Goal: Navigation & Orientation: Understand site structure

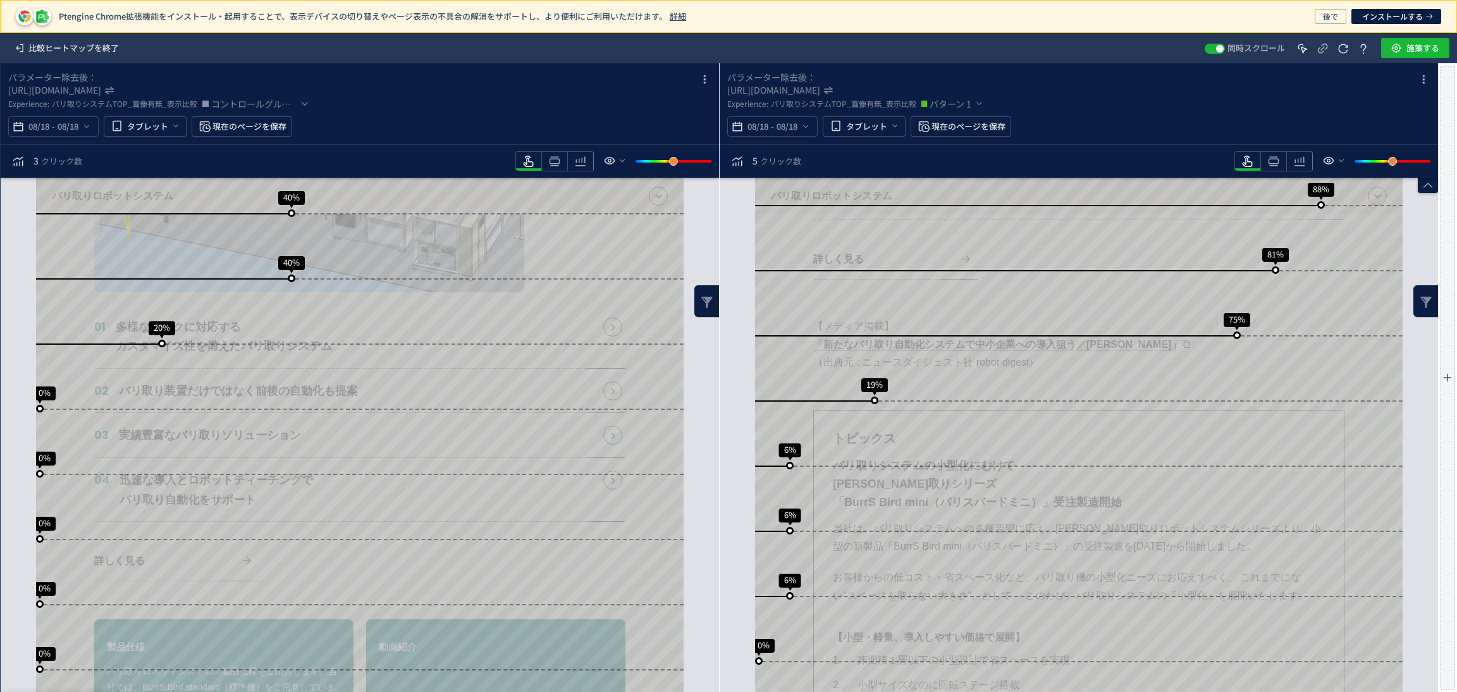
scroll to position [662, 0]
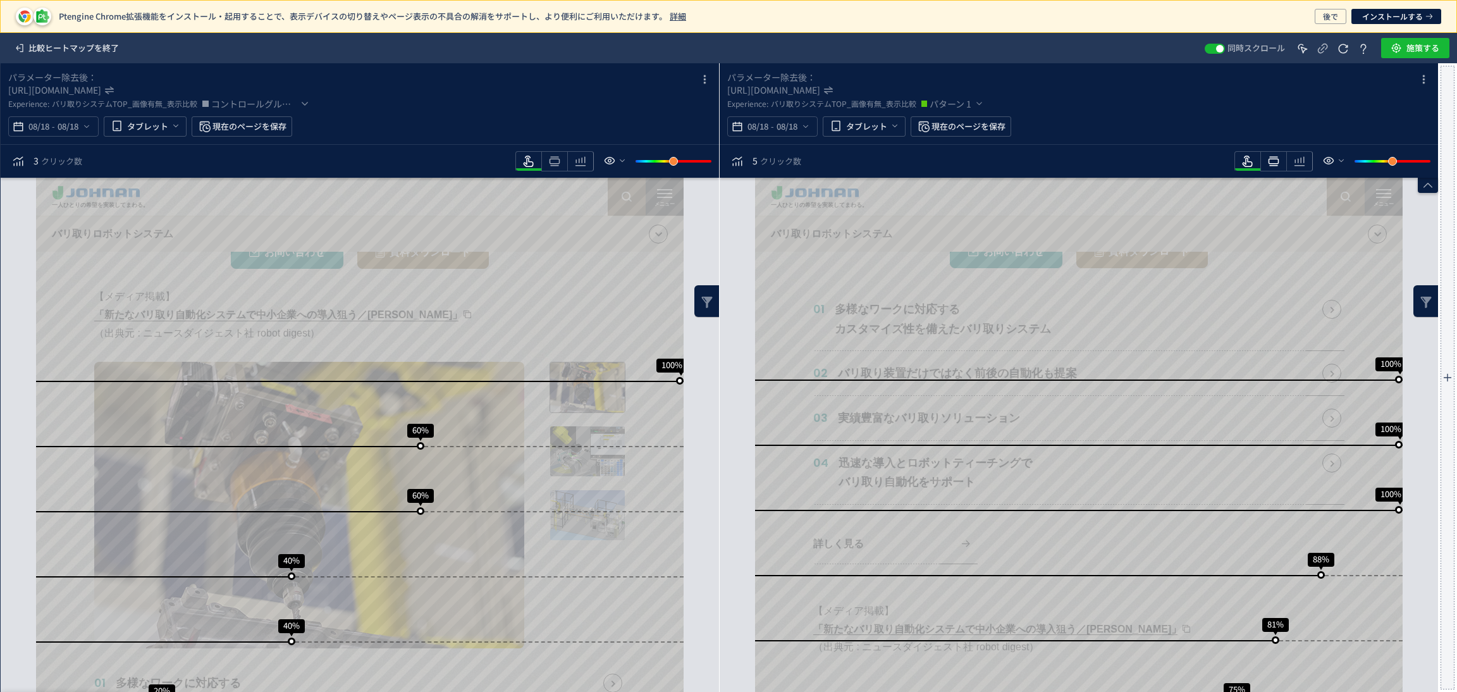
click at [562, 163] on icon "heatmap-toolbar" at bounding box center [554, 161] width 15 height 15
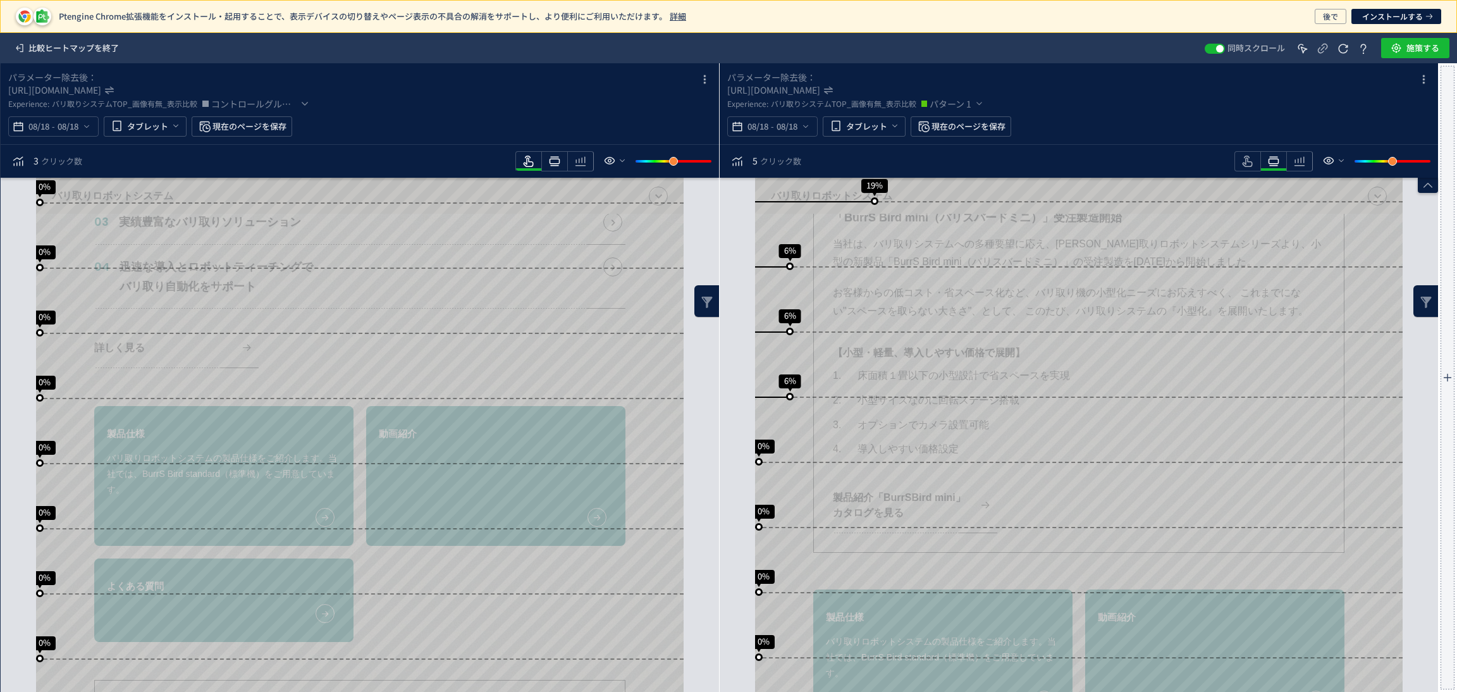
click at [556, 165] on icon "heatmap-toolbar" at bounding box center [554, 161] width 15 height 15
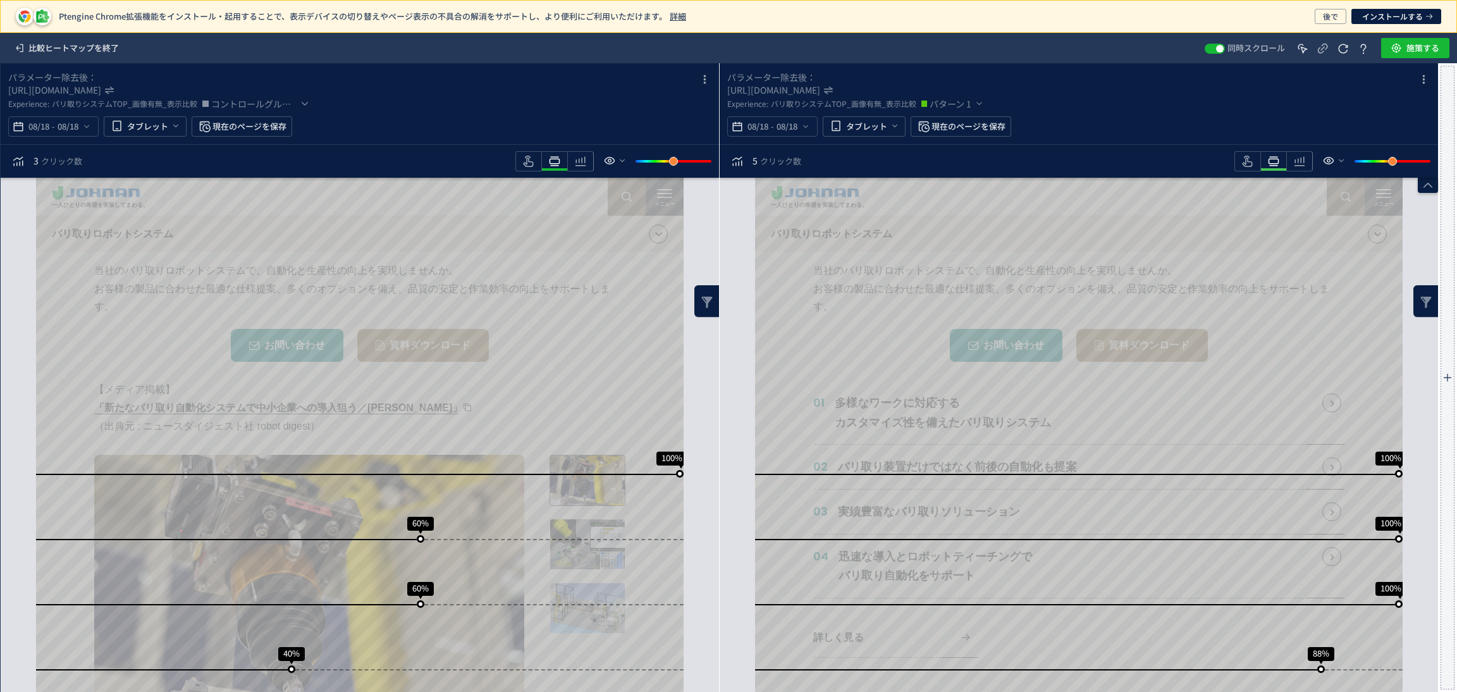
click at [562, 159] on icon "heatmap-toolbar" at bounding box center [554, 161] width 15 height 15
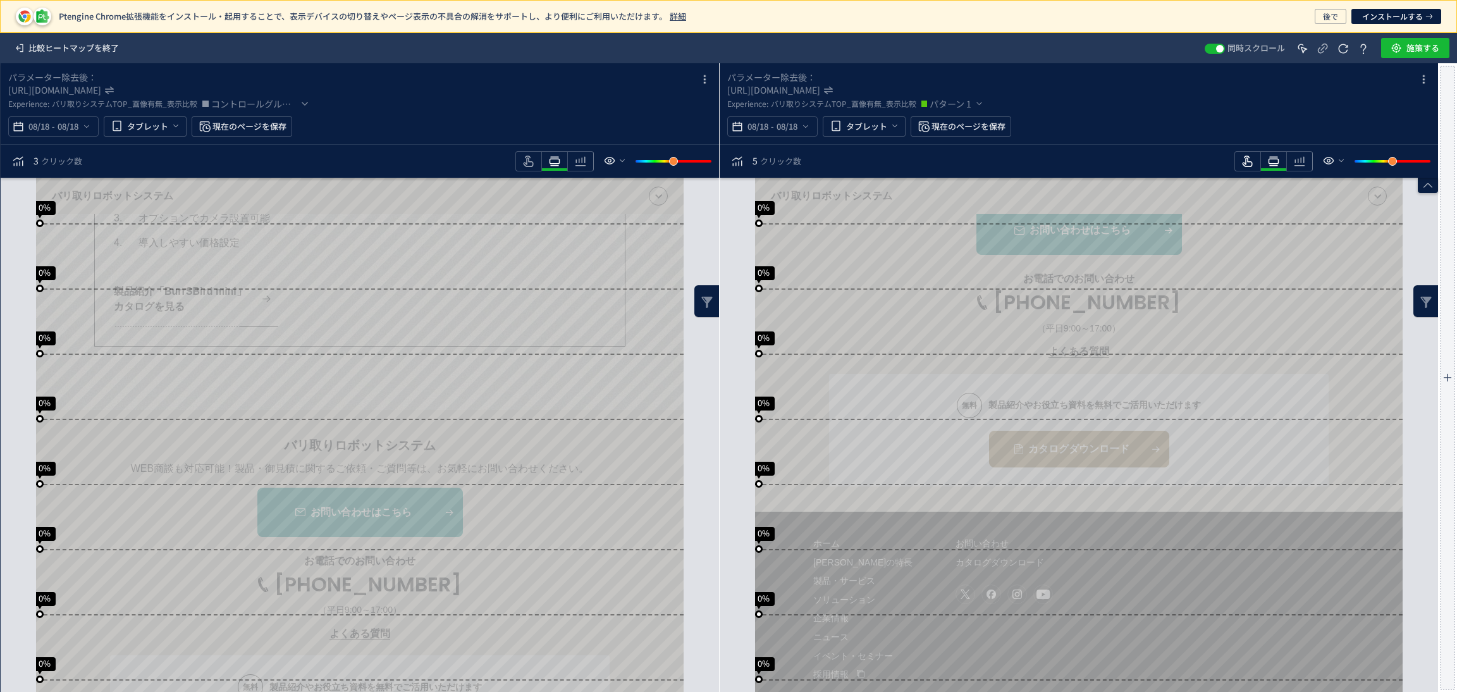
click at [536, 161] on icon "heatmap-toolbar" at bounding box center [528, 161] width 15 height 15
click at [562, 167] on icon "heatmap-toolbar" at bounding box center [554, 161] width 15 height 15
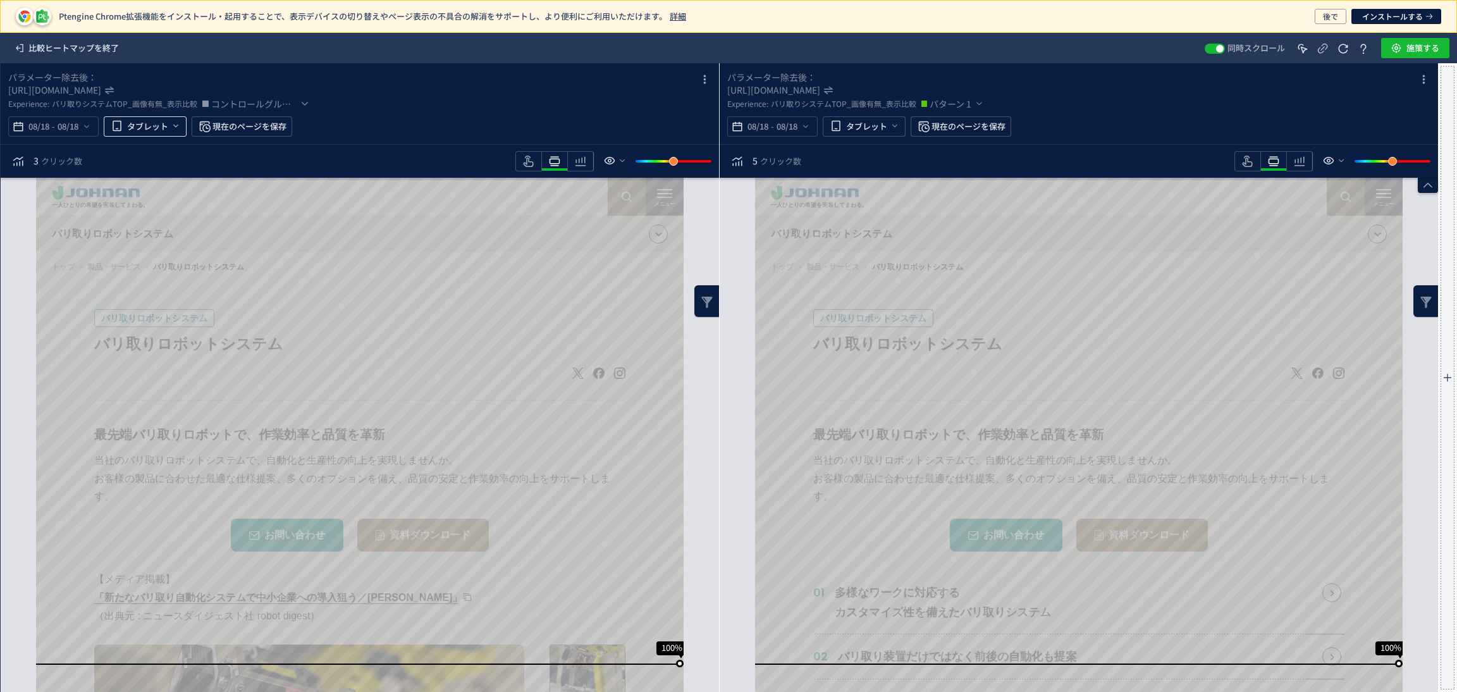
click at [176, 121] on icon "heatmap-top-bar" at bounding box center [176, 126] width 10 height 10
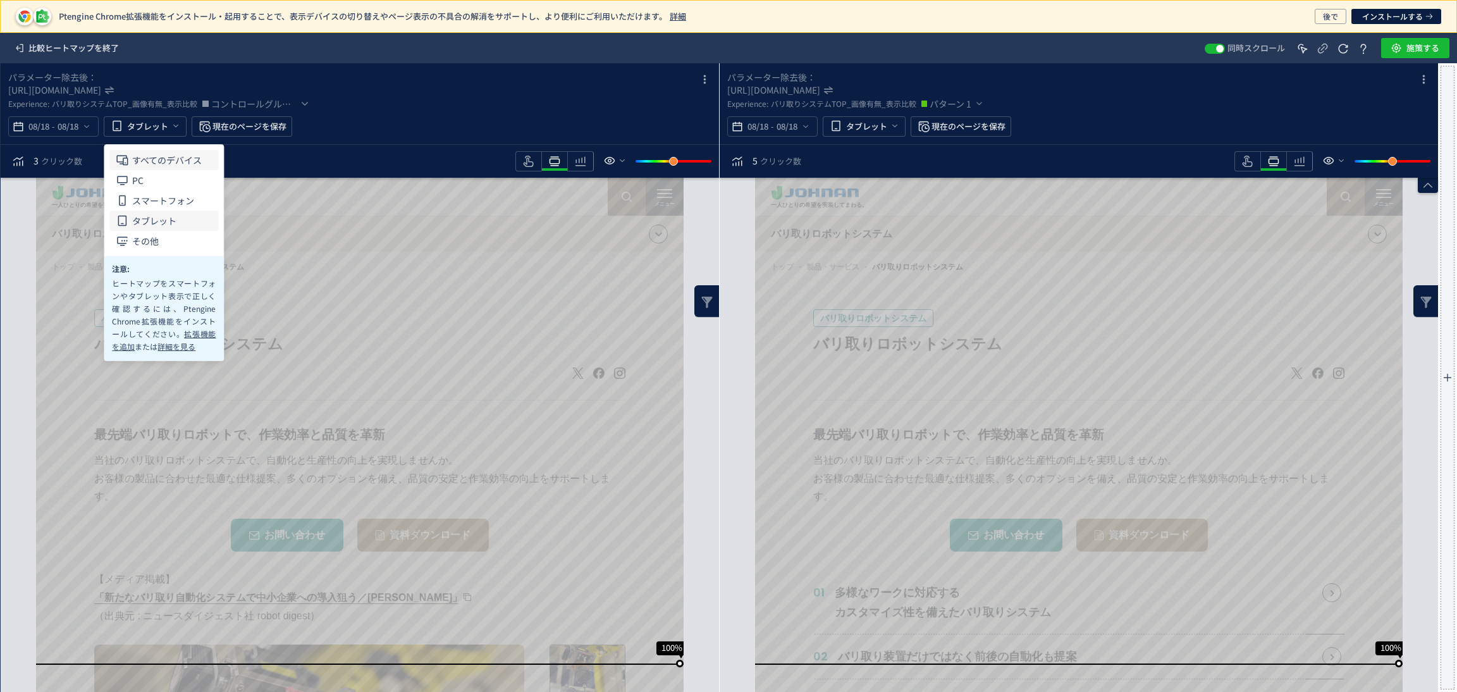
click at [180, 151] on span "すべてのデバイス" at bounding box center [167, 160] width 70 height 20
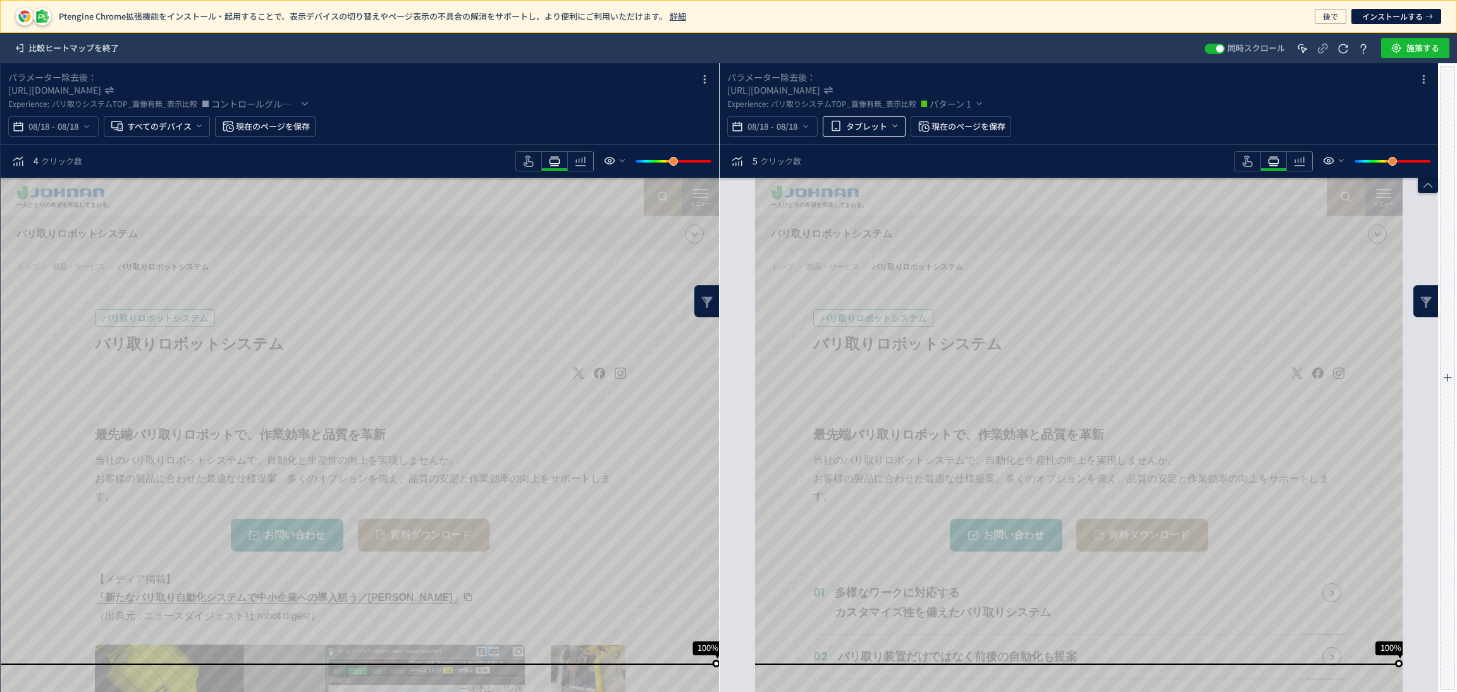
click at [887, 125] on span "heatmap-top-bar" at bounding box center [893, 126] width 13 height 21
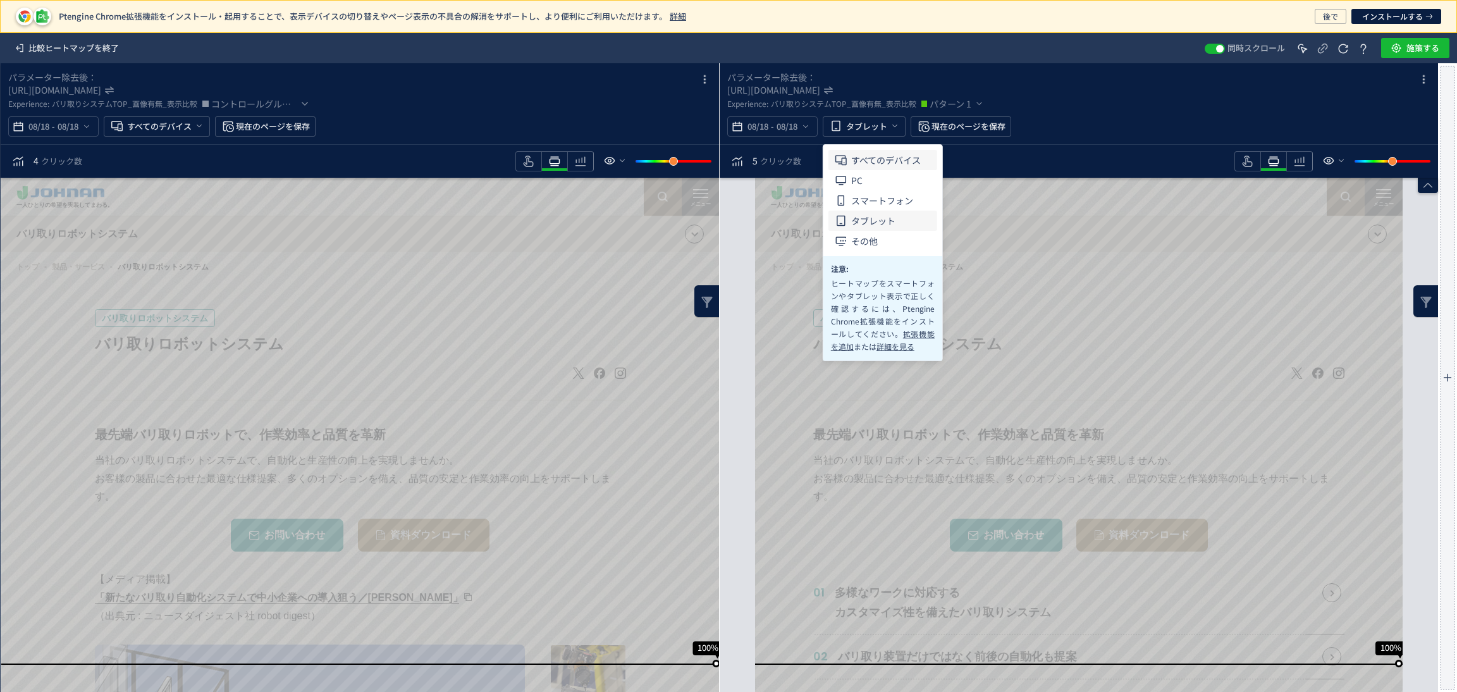
click at [887, 152] on span "すべてのデバイス" at bounding box center [886, 160] width 70 height 20
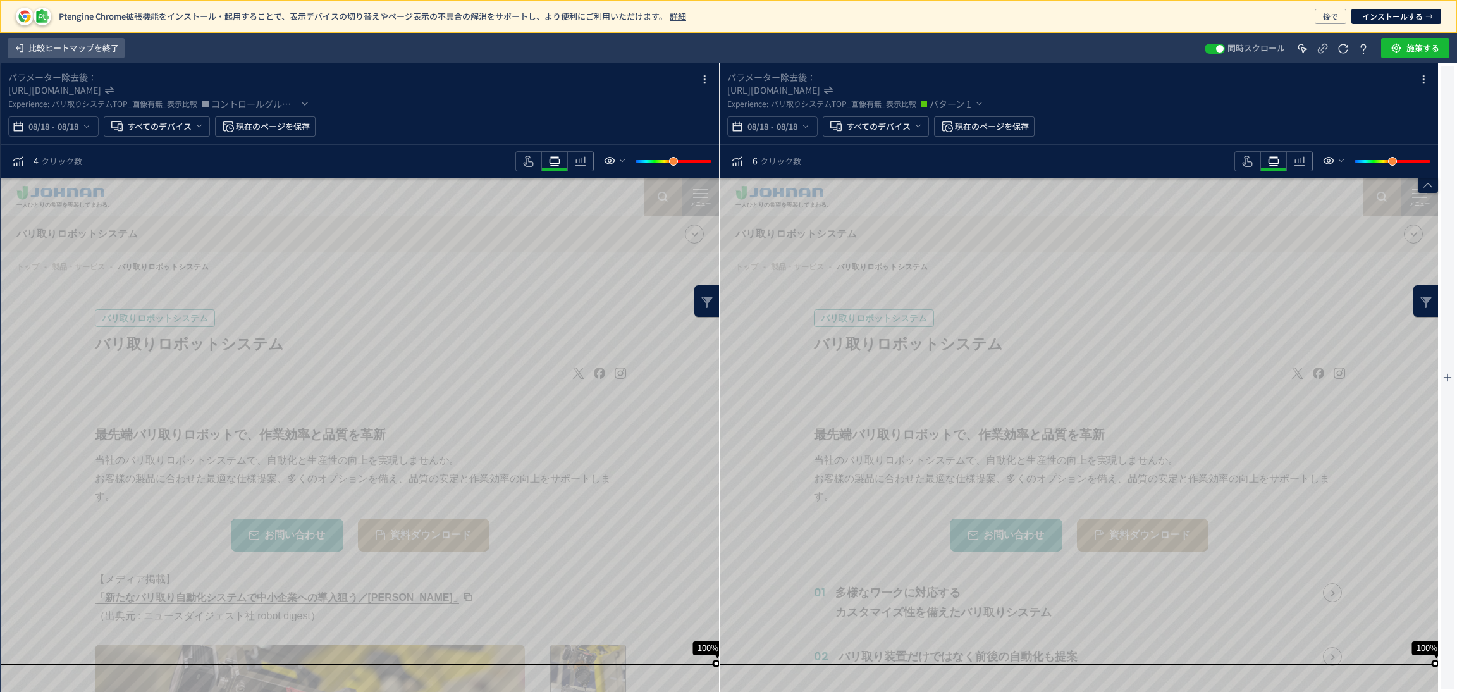
click at [101, 53] on span "比較ヒートマップを終了" at bounding box center [73, 48] width 90 height 20
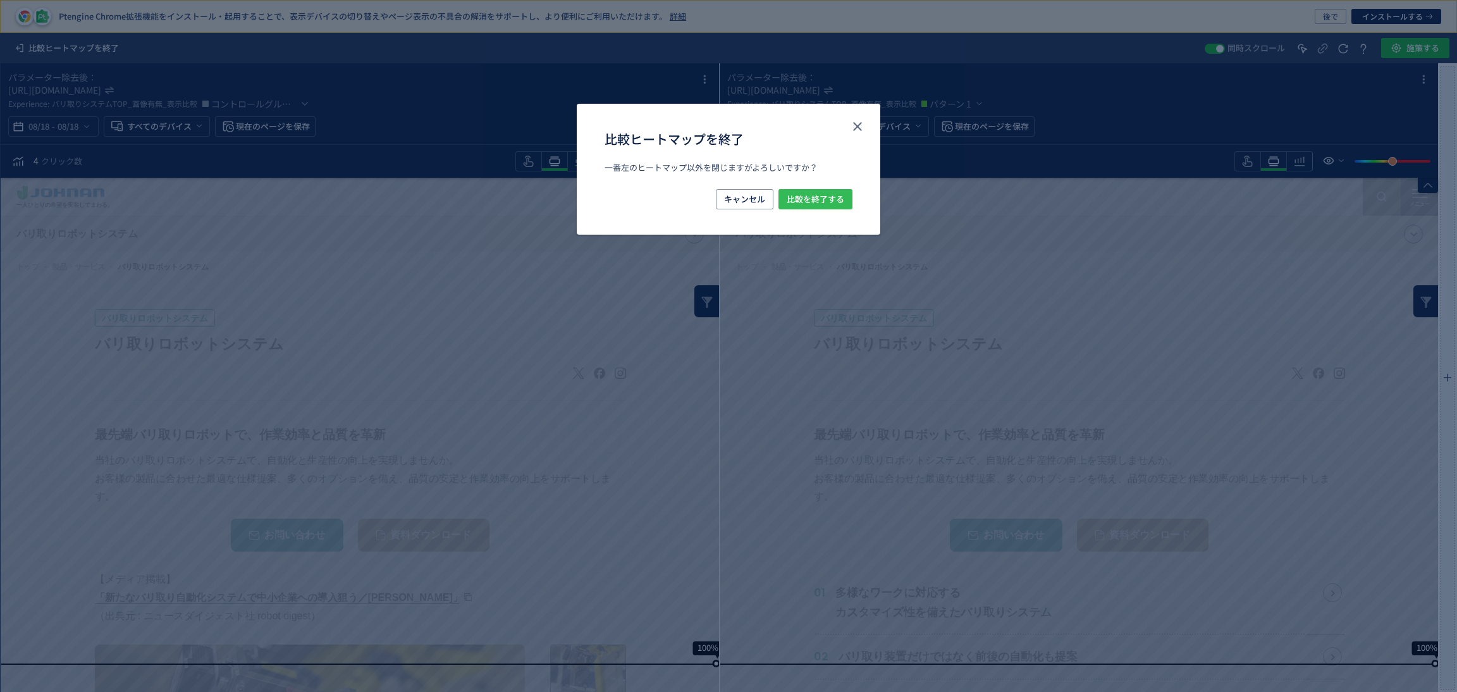
click at [796, 202] on span "比較を終了する" at bounding box center [816, 199] width 58 height 20
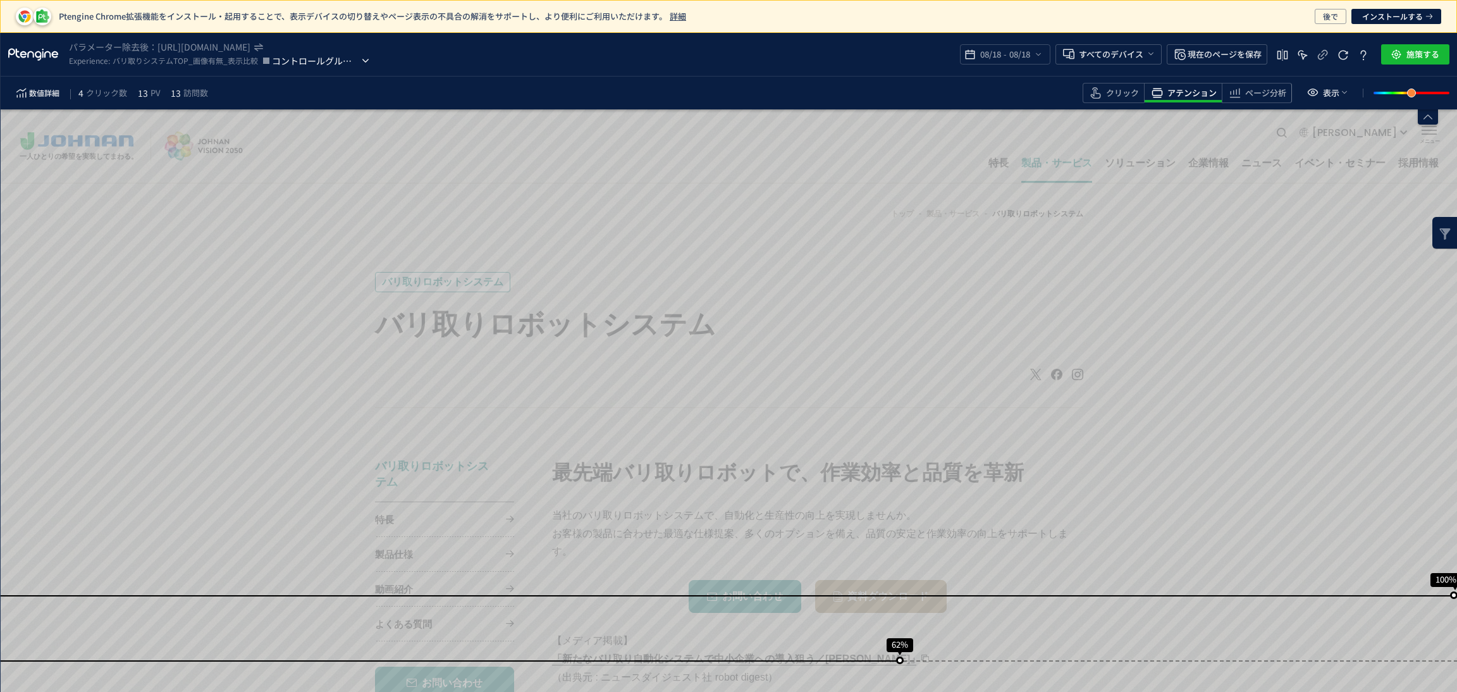
click at [342, 62] on span "コントロールグループ" at bounding box center [315, 60] width 87 height 15
click at [346, 107] on span "パターン 1" at bounding box center [321, 113] width 100 height 20
click at [1144, 102] on div "クリック" at bounding box center [1183, 93] width 78 height 20
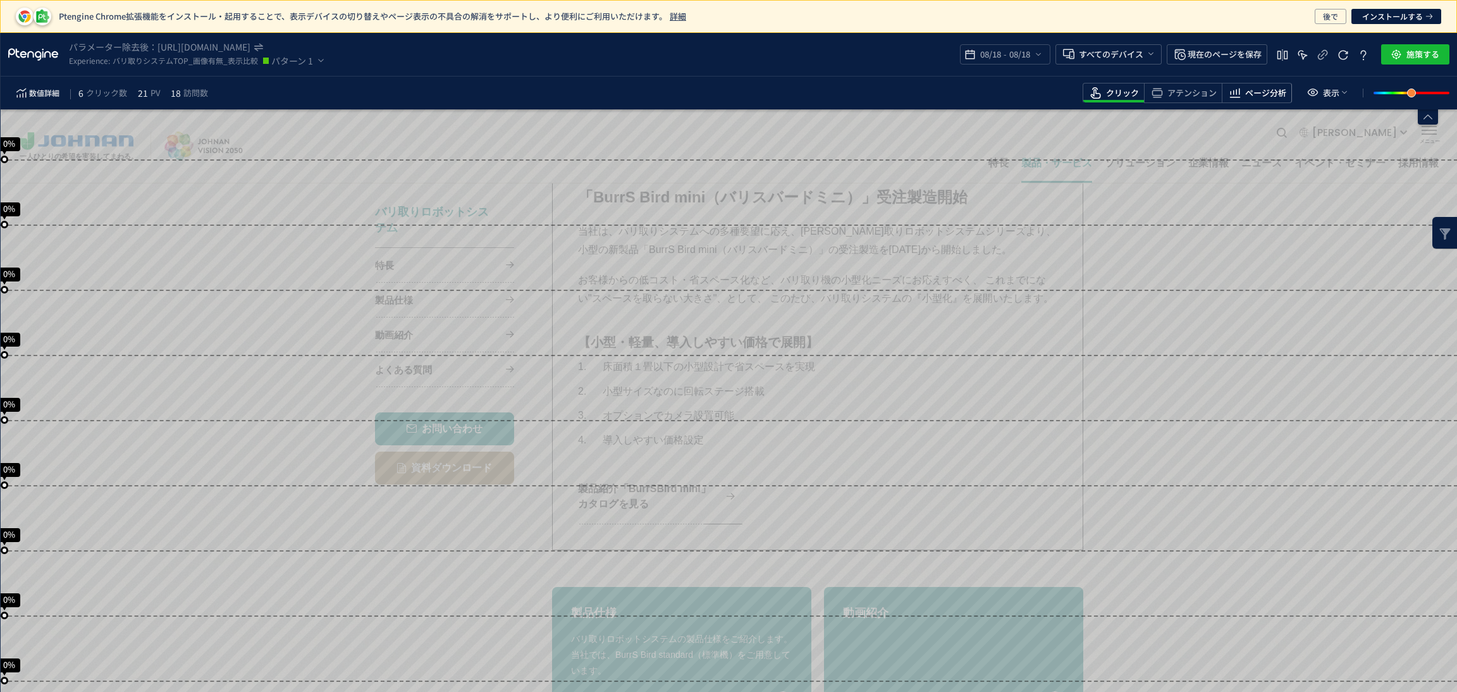
click at [1253, 95] on span "ページ分析" at bounding box center [1265, 93] width 41 height 12
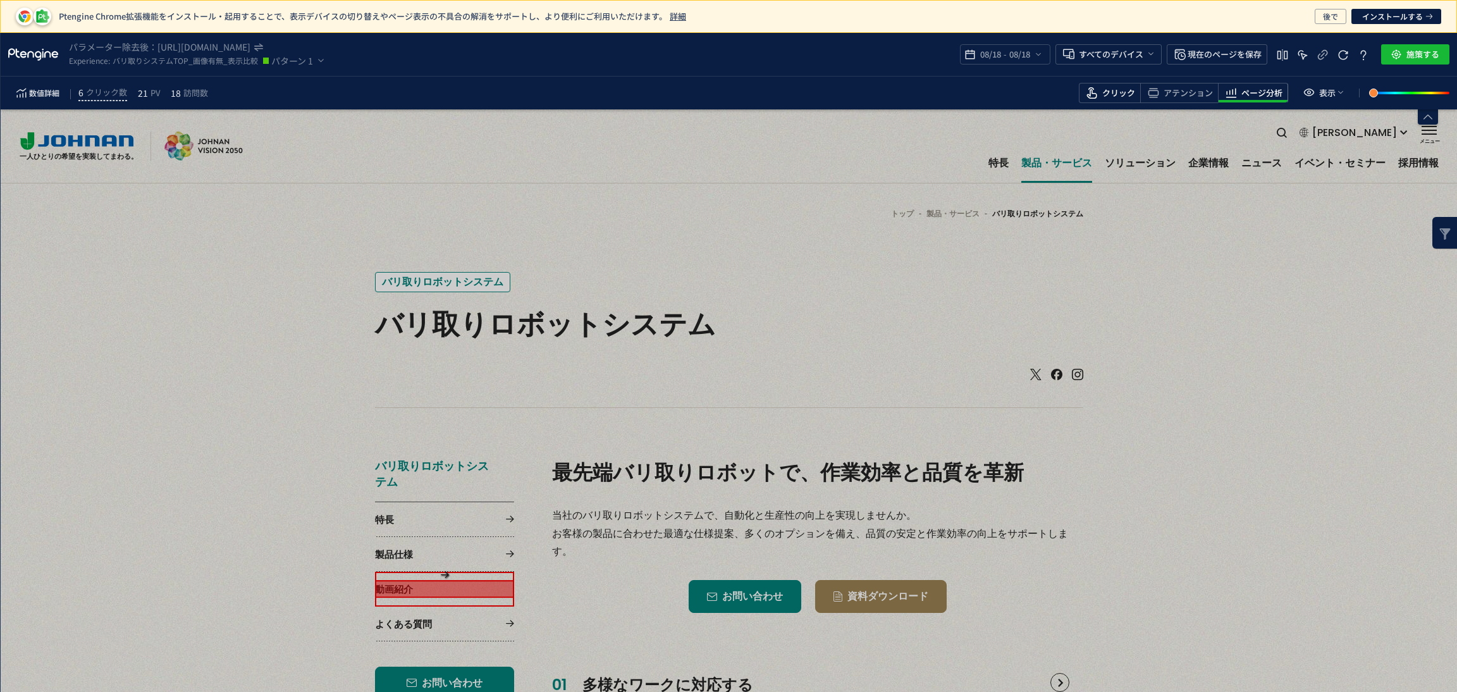
click at [1121, 89] on span "クリック" at bounding box center [1118, 93] width 33 height 12
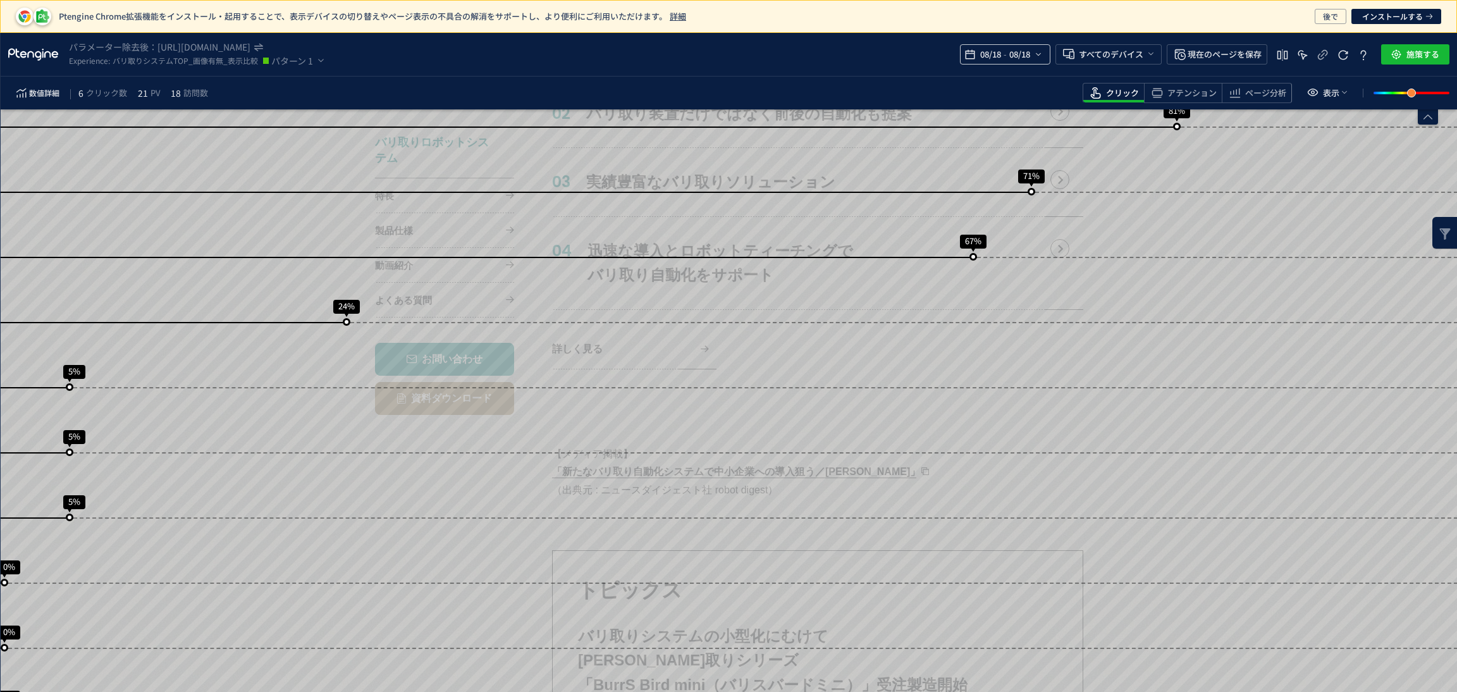
click at [1038, 59] on icon "heatmap-top-bar" at bounding box center [1038, 54] width 10 height 10
